Goal: Entertainment & Leisure: Consume media (video, audio)

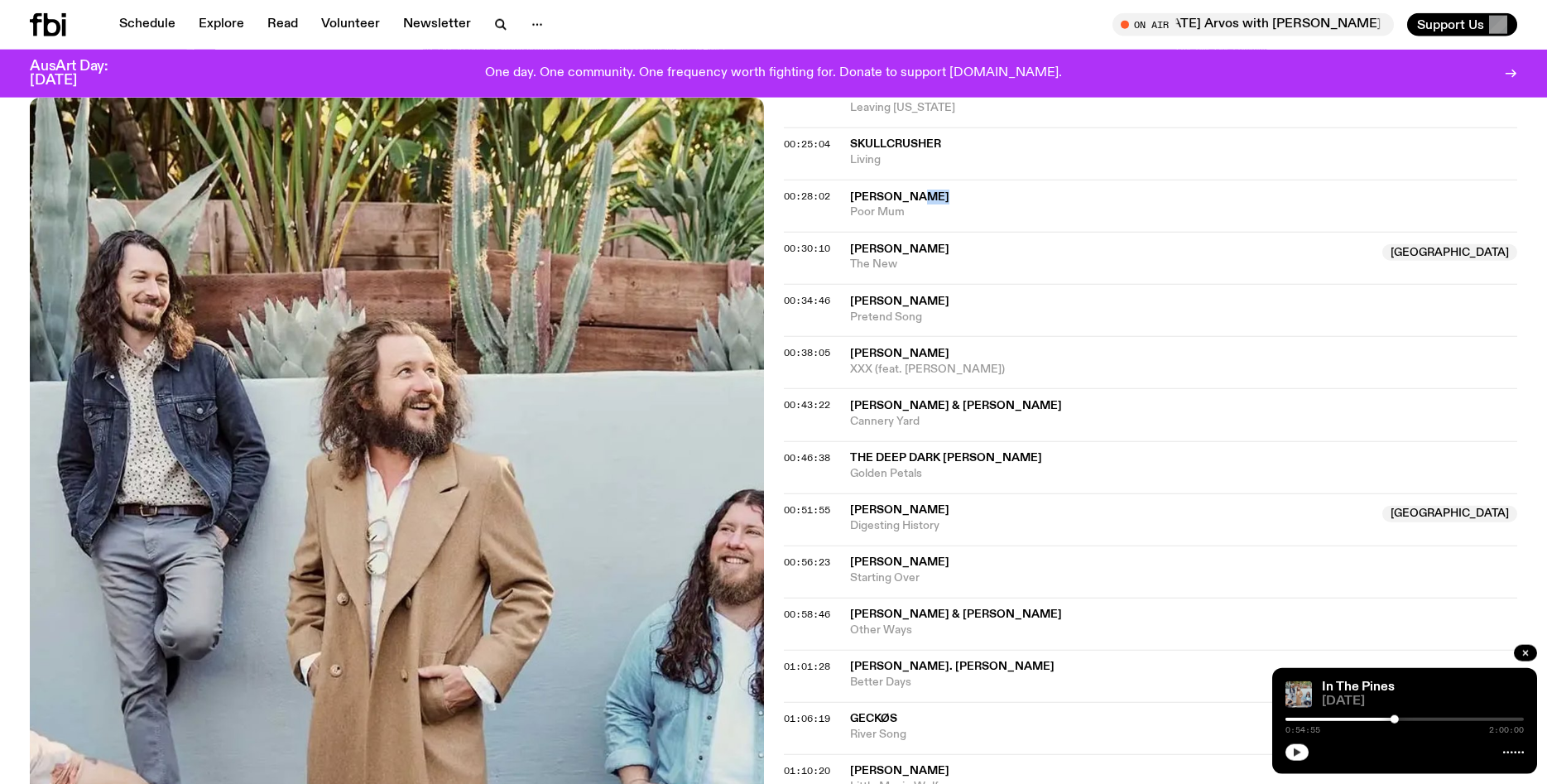
scroll to position [744, 0]
click at [1293, 752] on icon "button" at bounding box center [1297, 752] width 10 height 10
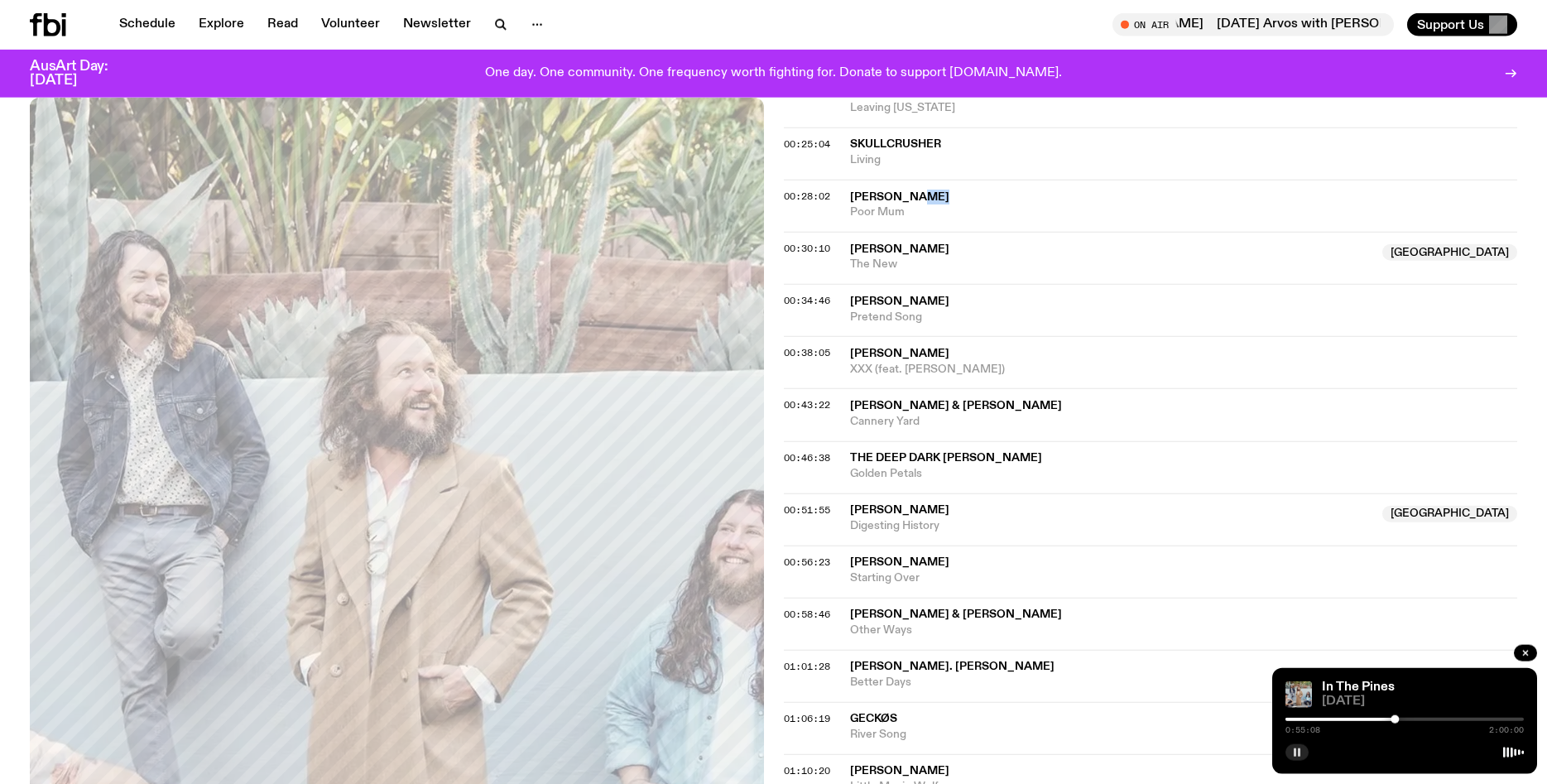
click at [1398, 721] on div at bounding box center [1404, 719] width 239 height 3
click at [1400, 719] on div at bounding box center [1404, 719] width 239 height 3
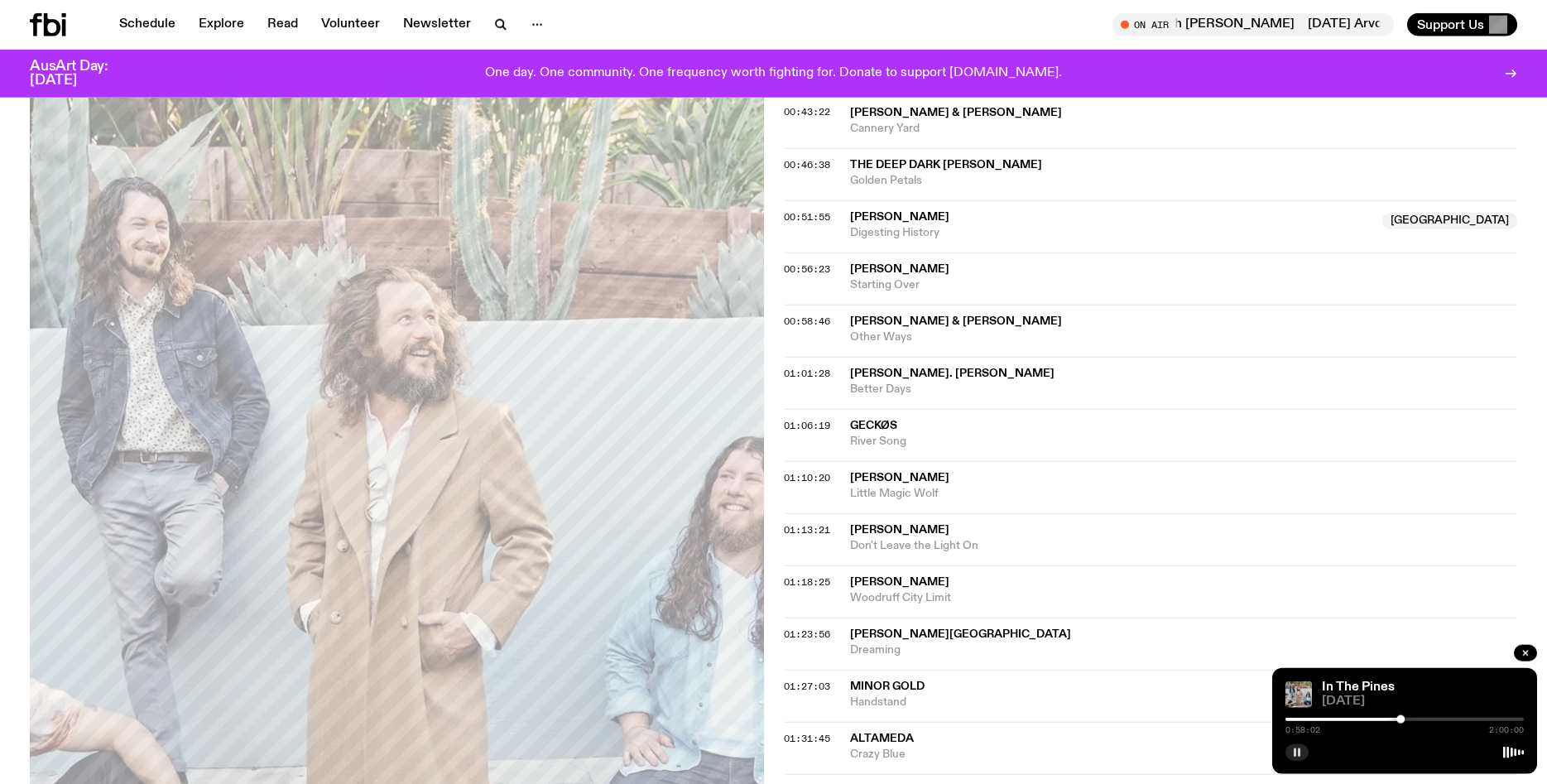
scroll to position [1038, 0]
click at [1318, 320] on span "[PERSON_NAME] & [PERSON_NAME]" at bounding box center [1184, 320] width 668 height 15
click at [1406, 718] on div at bounding box center [1406, 719] width 9 height 9
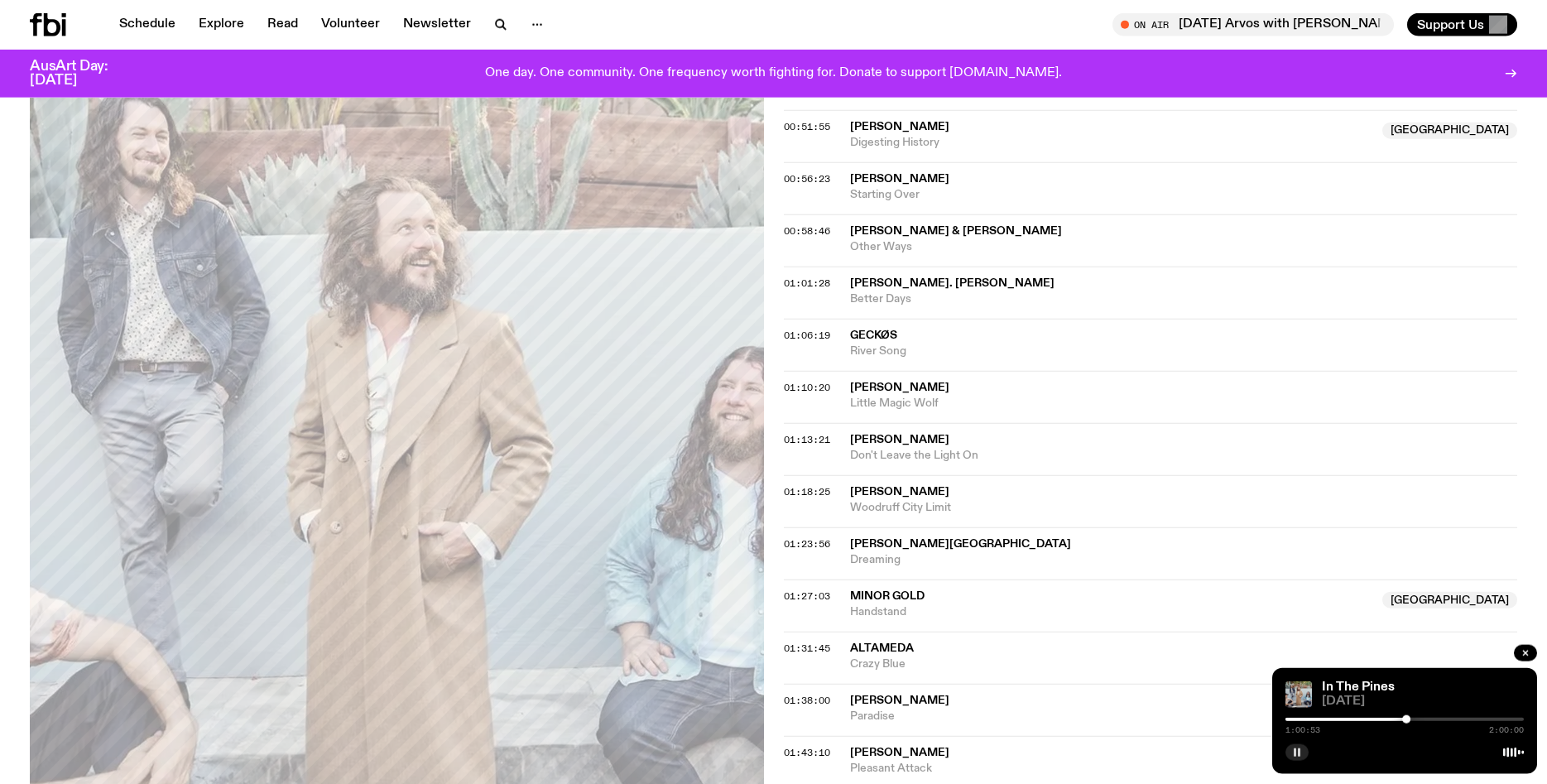
scroll to position [1135, 0]
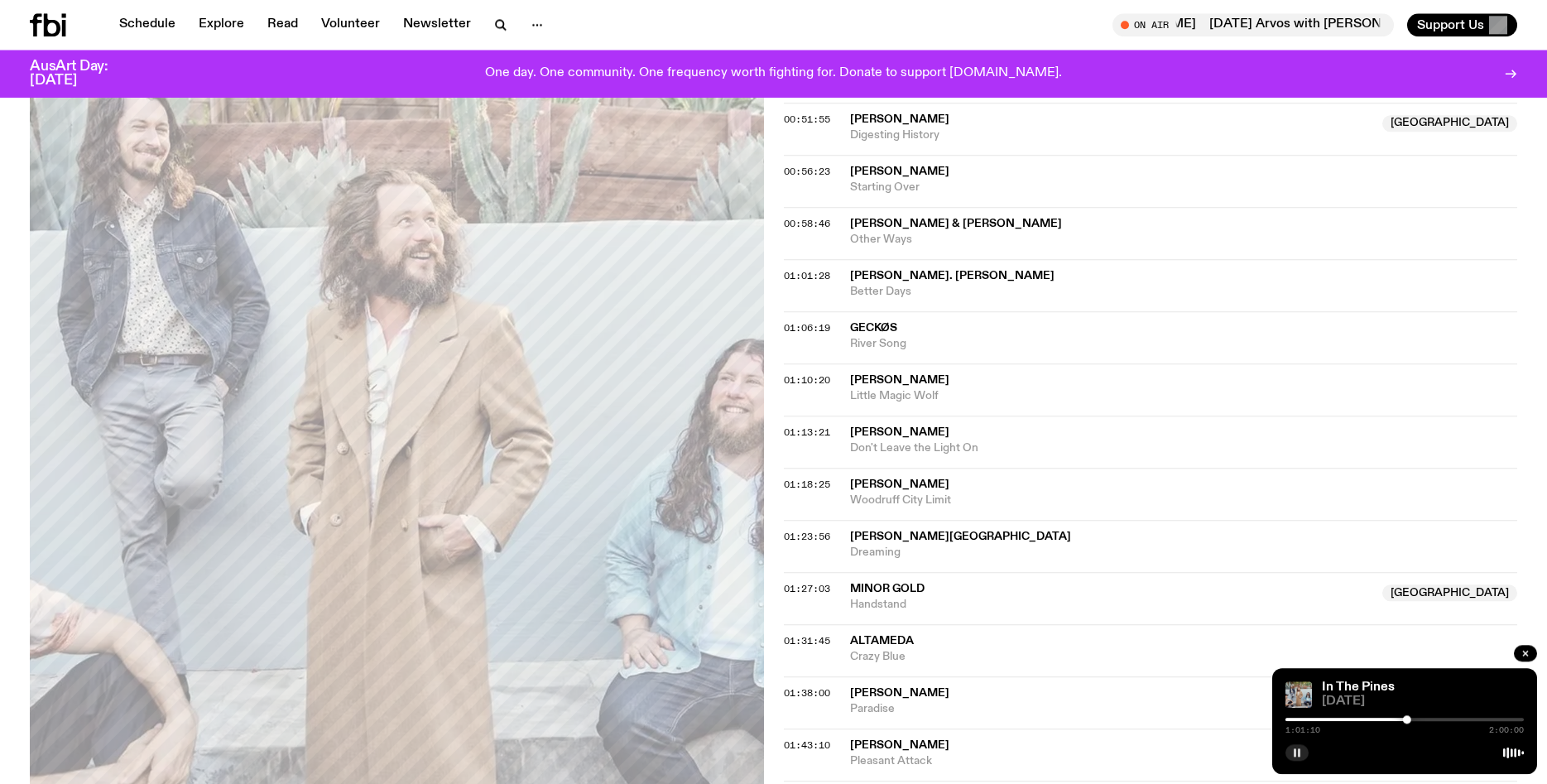
click at [1409, 722] on div at bounding box center [1407, 719] width 9 height 9
click at [1414, 720] on div at bounding box center [1413, 719] width 9 height 9
click at [1418, 720] on div at bounding box center [1418, 719] width 9 height 9
click at [1422, 720] on div at bounding box center [1404, 719] width 239 height 3
click at [1424, 720] on div at bounding box center [1424, 719] width 9 height 9
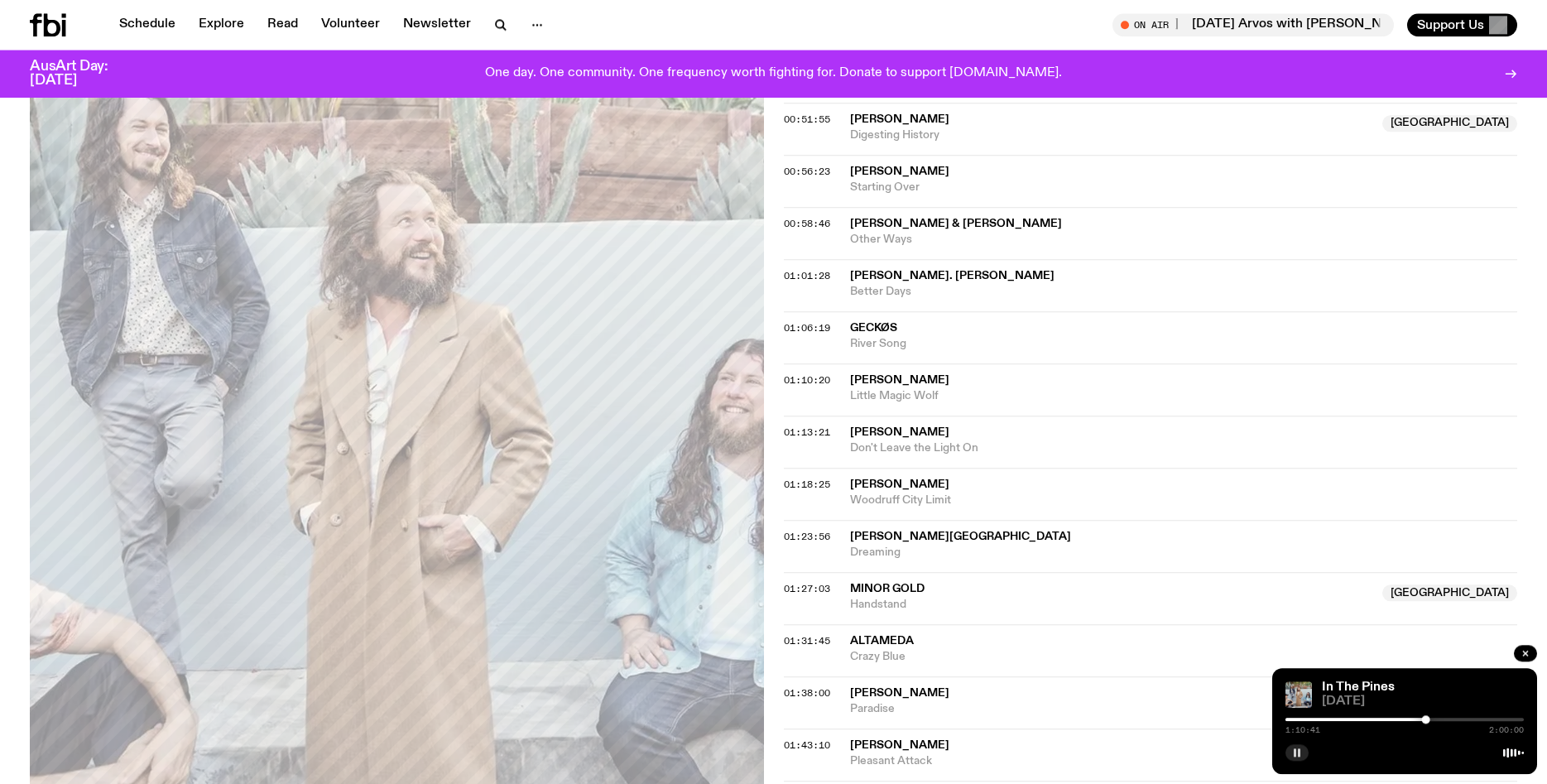
click at [1432, 719] on div at bounding box center [1404, 719] width 239 height 3
click at [1434, 719] on div at bounding box center [1434, 719] width 9 height 9
click at [1436, 719] on div at bounding box center [1436, 719] width 9 height 9
click at [1440, 719] on div at bounding box center [1440, 719] width 9 height 9
click at [1445, 719] on div at bounding box center [1404, 719] width 239 height 3
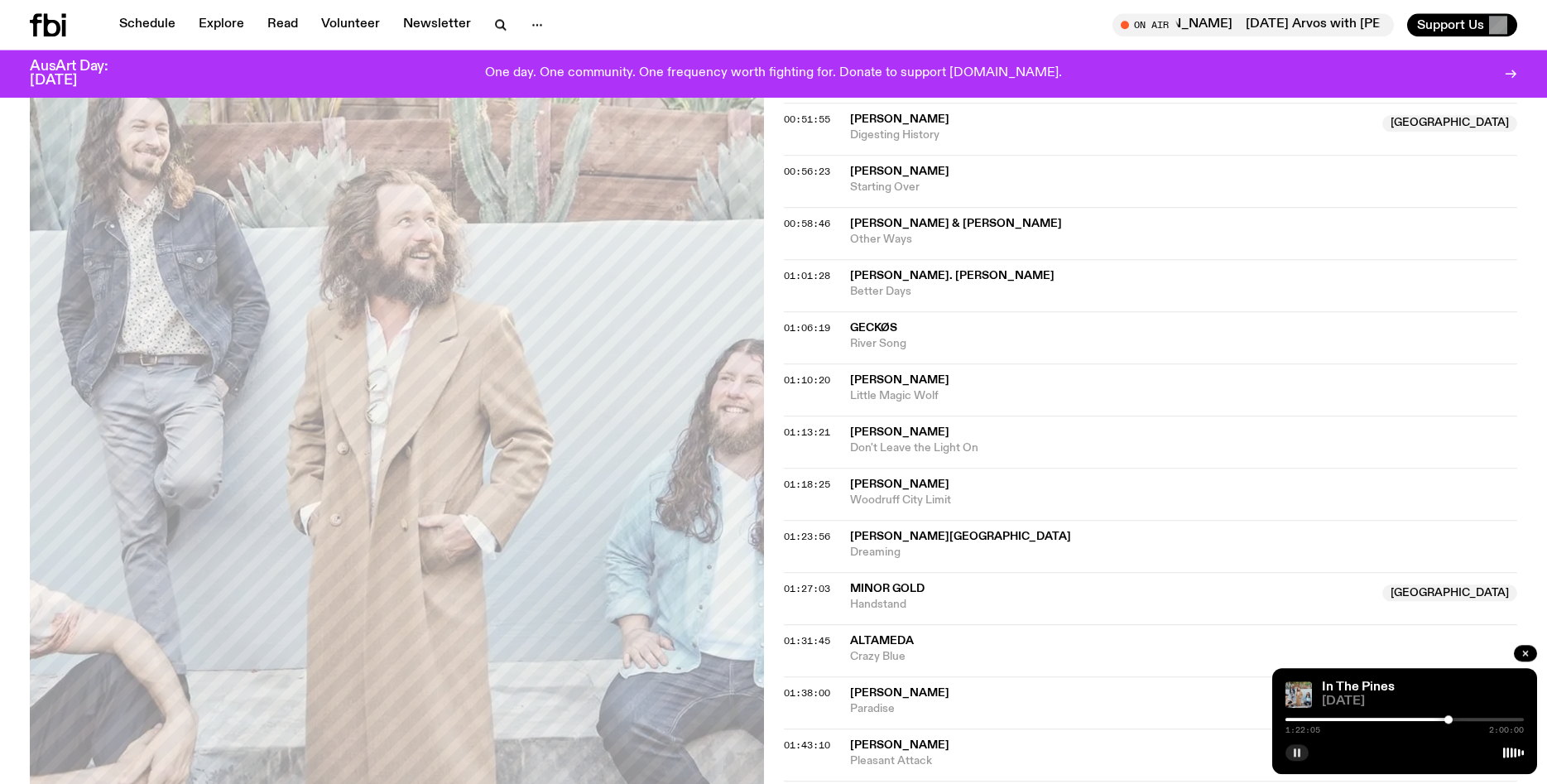
click at [1448, 719] on div at bounding box center [1448, 719] width 9 height 9
click at [1451, 719] on div at bounding box center [1448, 719] width 9 height 9
click at [1453, 719] on div at bounding box center [1453, 719] width 9 height 9
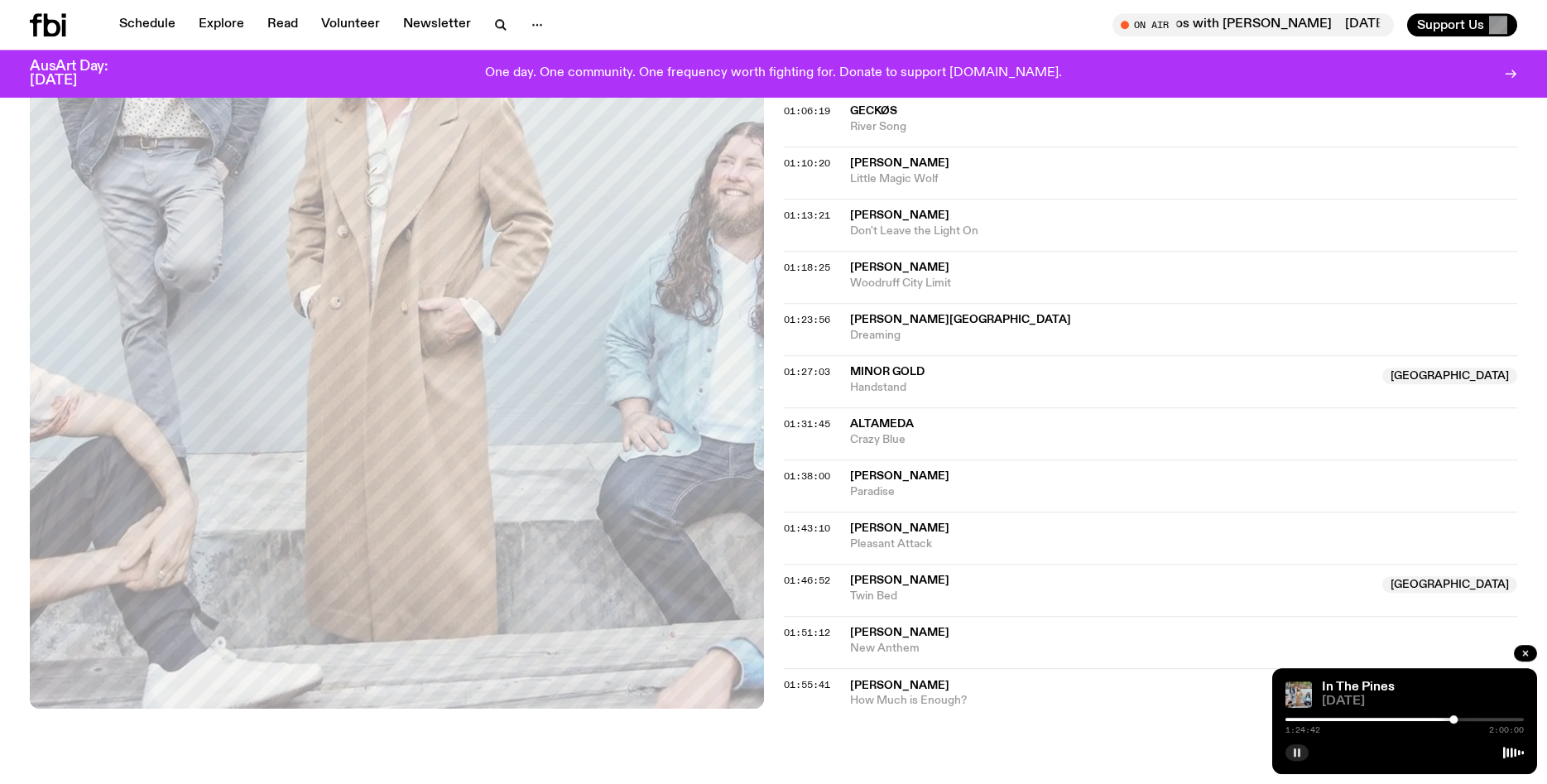
scroll to position [1352, 0]
click at [1458, 719] on div at bounding box center [1454, 719] width 9 height 9
click at [1486, 721] on div "1:56:21 2:00:00" at bounding box center [1404, 724] width 239 height 20
click at [1486, 718] on div at bounding box center [1397, 719] width 239 height 3
